Goal: Transaction & Acquisition: Purchase product/service

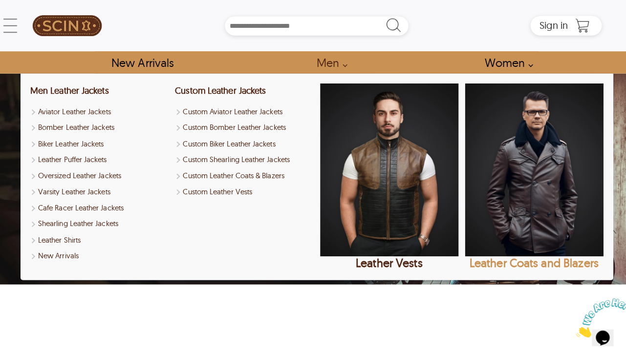
click at [506, 188] on img "Leather Coats and Blazers" at bounding box center [527, 168] width 137 height 171
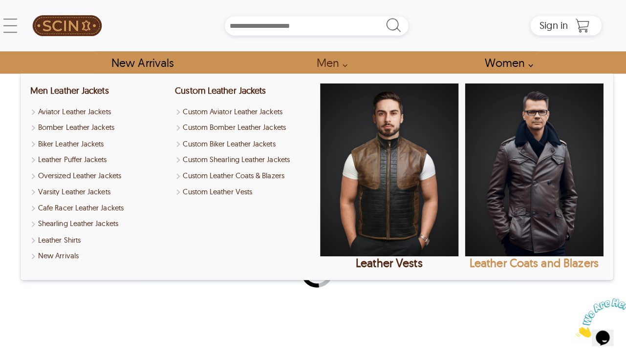
select select "********"
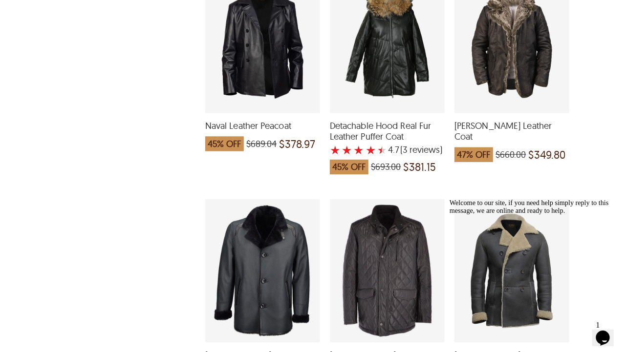
scroll to position [830, 0]
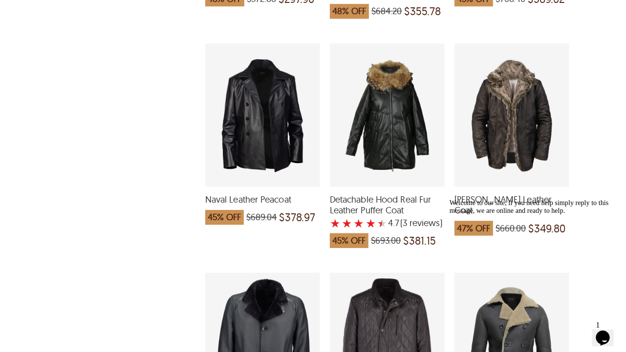
click at [266, 132] on div "Naval Leather Peacoat which was at a price of $689.04, now after discount the p…" at bounding box center [259, 114] width 113 height 142
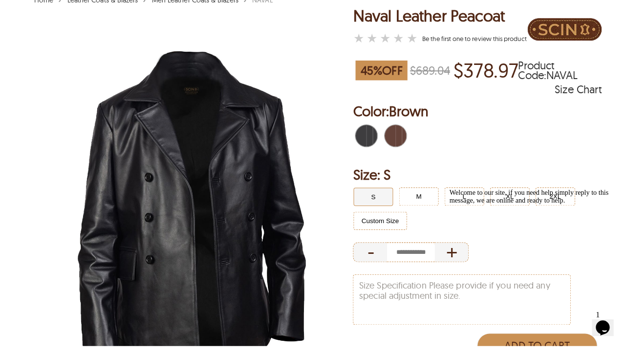
scroll to position [104, 0]
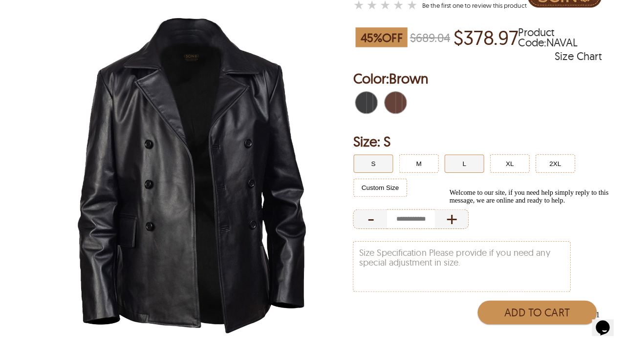
click at [460, 163] on button "L" at bounding box center [458, 172] width 39 height 18
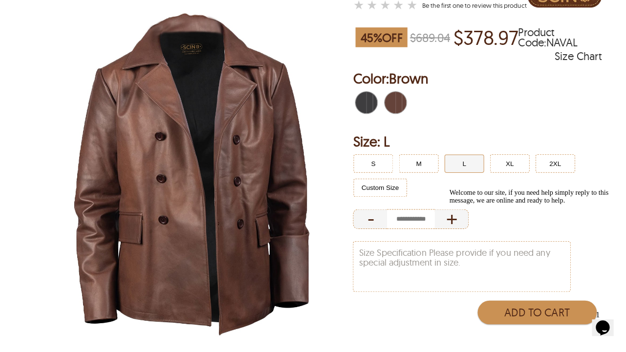
click at [362, 101] on span "Black" at bounding box center [356, 112] width 11 height 22
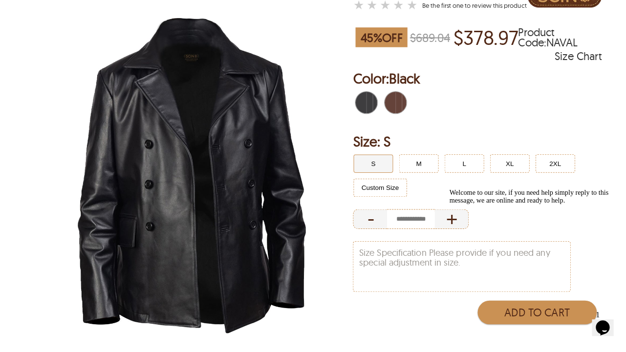
click at [398, 103] on span "Brown" at bounding box center [399, 112] width 4 height 22
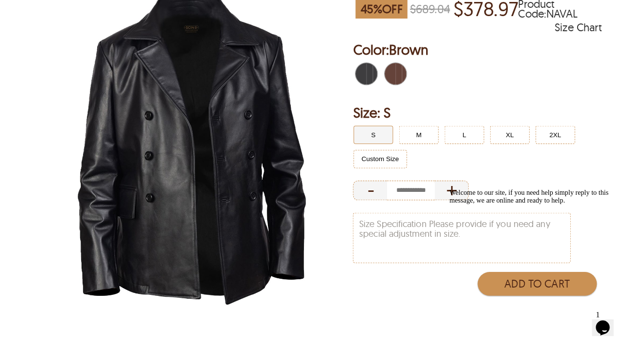
scroll to position [132, 0]
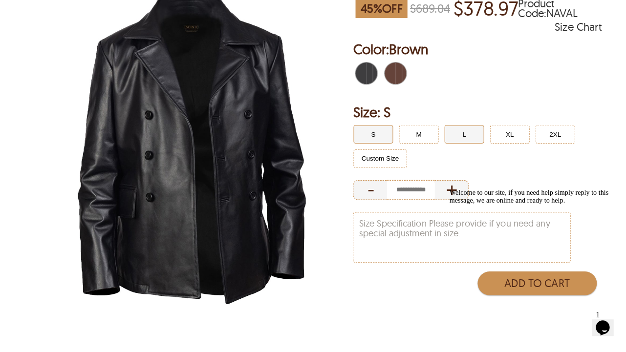
click at [457, 134] on button "L" at bounding box center [458, 143] width 39 height 18
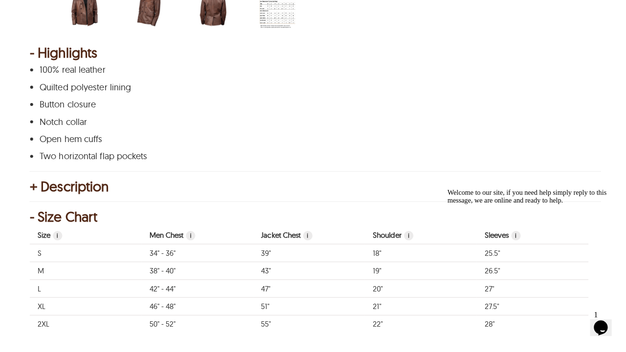
scroll to position [497, 0]
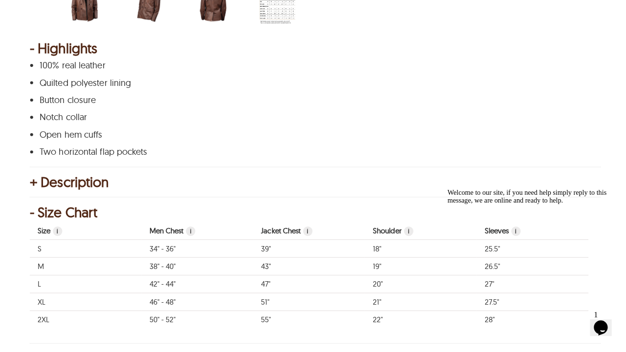
click at [32, 185] on div "+ Description" at bounding box center [312, 190] width 563 height 10
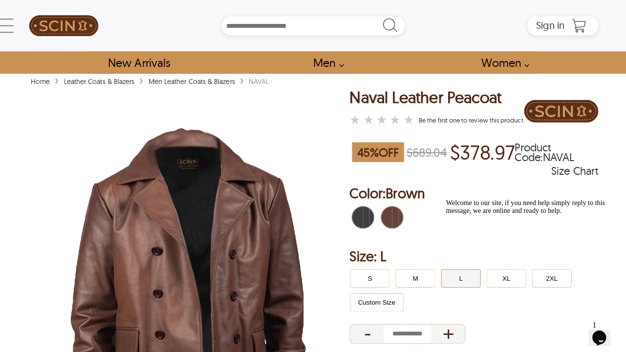
scroll to position [0, 0]
